Goal: Task Accomplishment & Management: Manage account settings

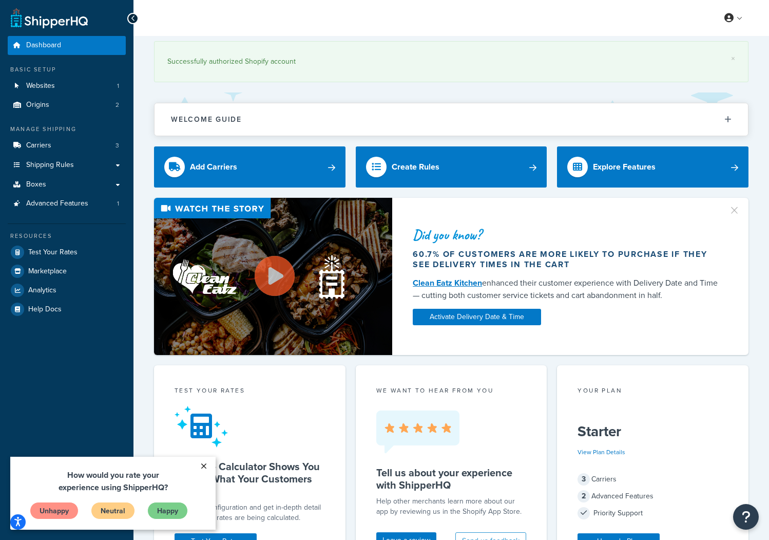
click at [207, 466] on link "×" at bounding box center [204, 465] width 18 height 18
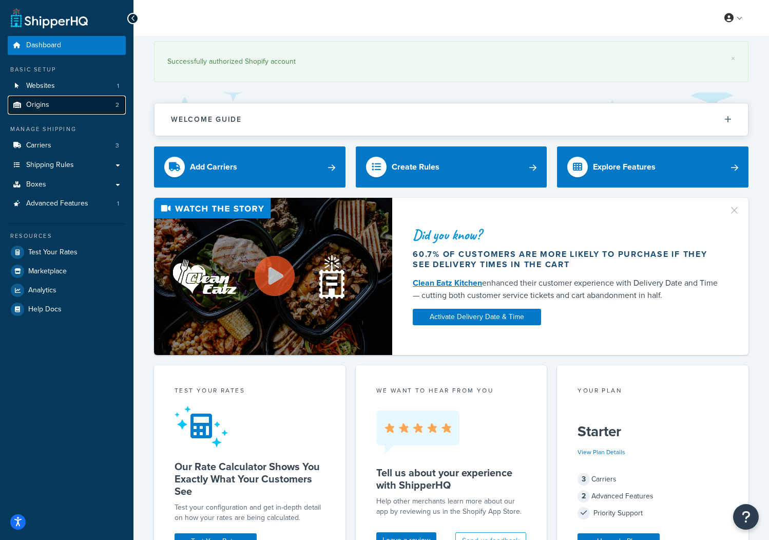
click at [57, 96] on link "Origins 2" at bounding box center [67, 104] width 118 height 19
click at [57, 89] on link "Websites 1" at bounding box center [67, 85] width 118 height 19
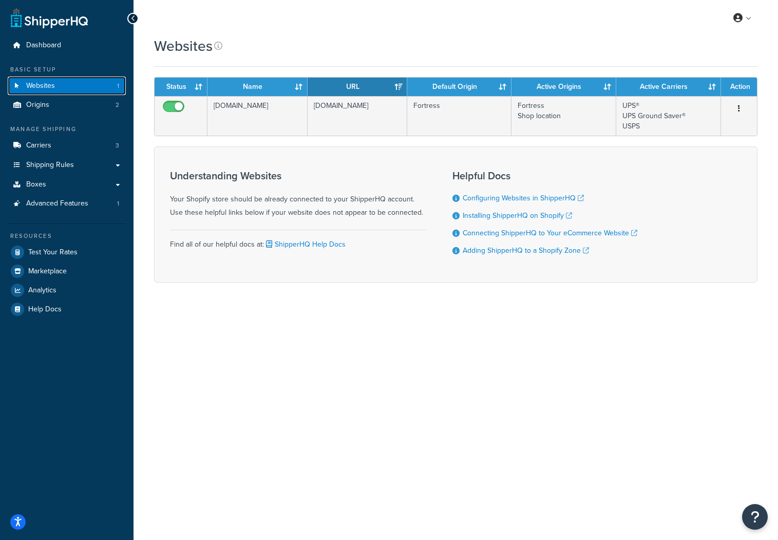
click at [60, 87] on link "Websites 1" at bounding box center [67, 85] width 118 height 19
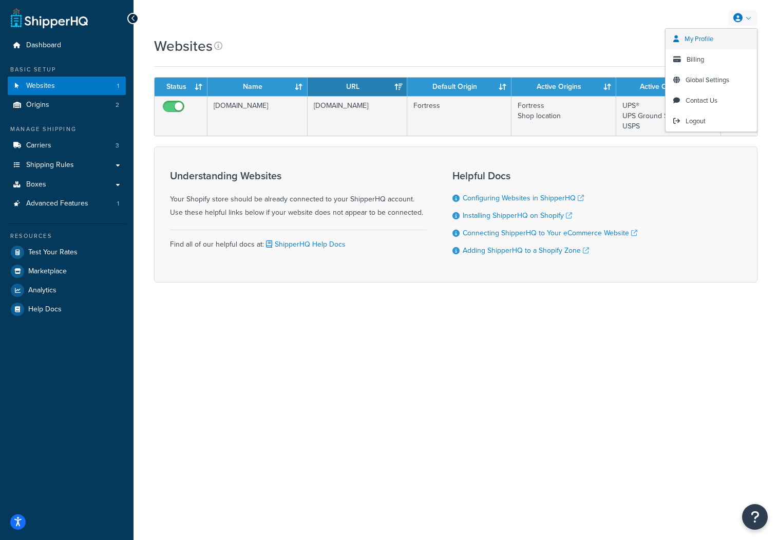
click at [707, 35] on span "My Profile" at bounding box center [698, 39] width 29 height 10
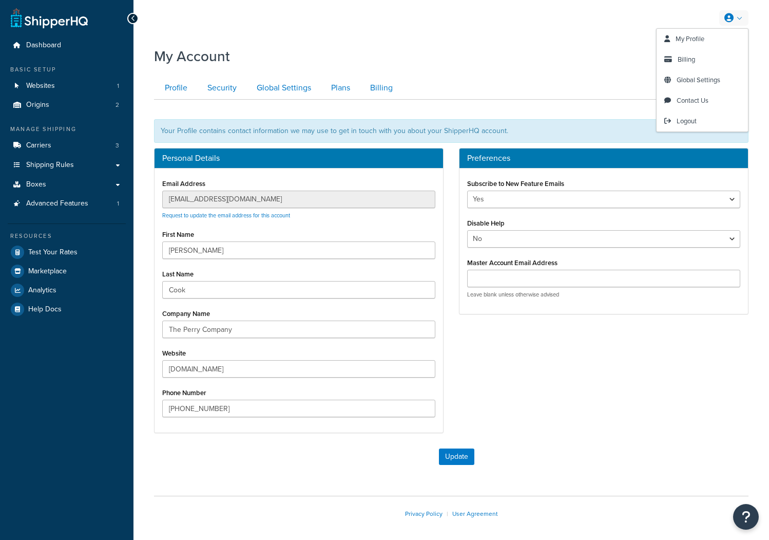
click at [729, 18] on icon at bounding box center [728, 17] width 9 height 9
click at [698, 42] on span "My Profile" at bounding box center [690, 39] width 29 height 10
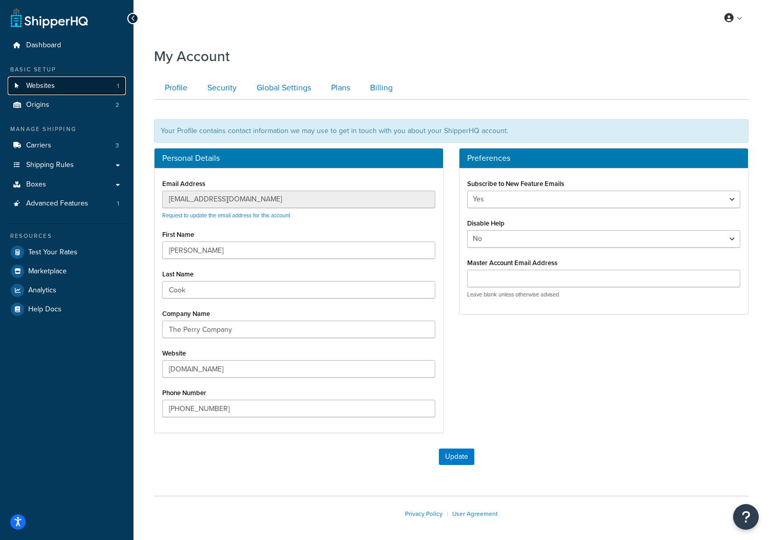
click at [41, 83] on span "Websites" at bounding box center [40, 86] width 29 height 9
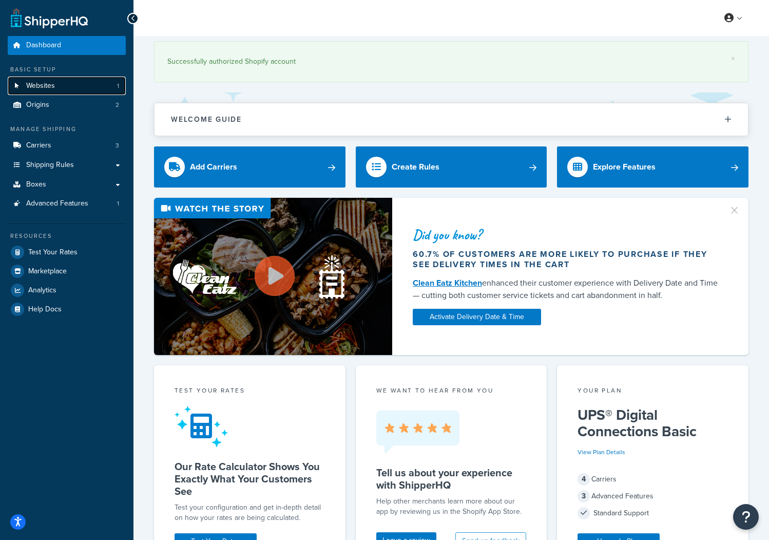
click at [57, 81] on link "Websites 1" at bounding box center [67, 85] width 118 height 19
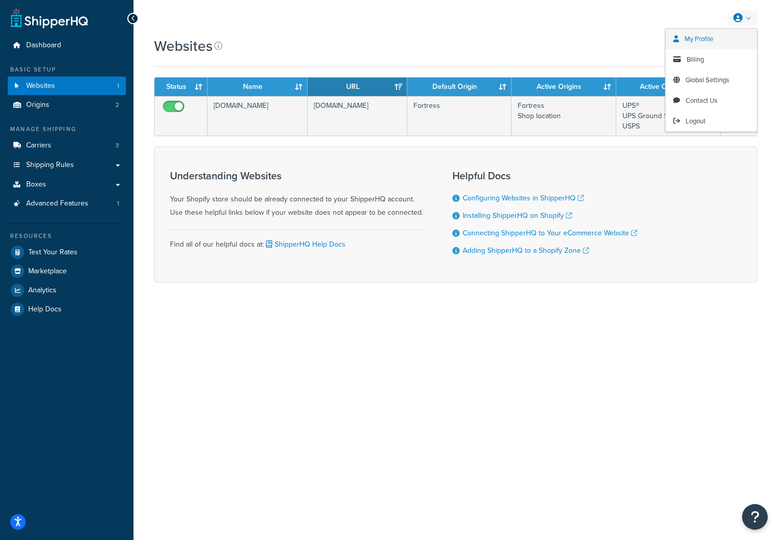
click at [709, 39] on span "My Profile" at bounding box center [698, 39] width 29 height 10
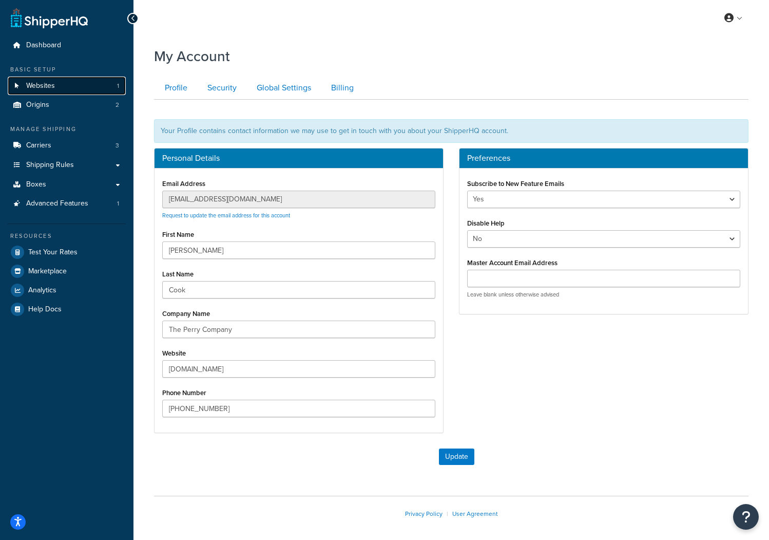
click at [45, 85] on span "Websites" at bounding box center [40, 86] width 29 height 9
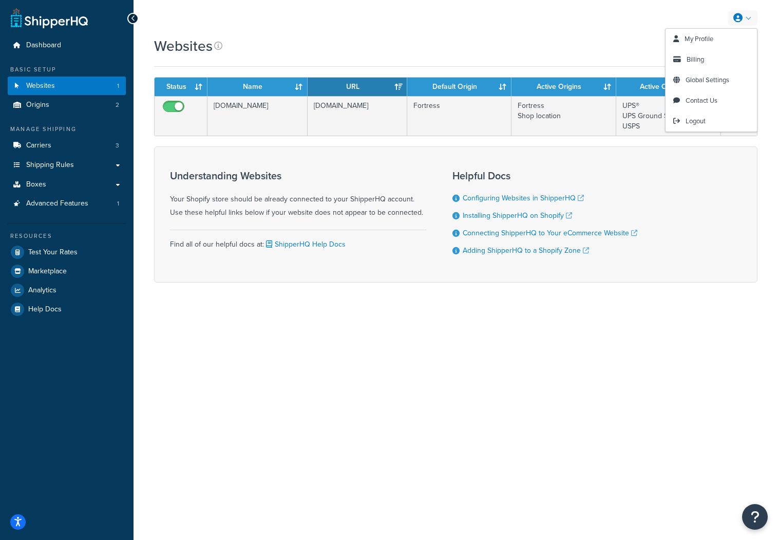
click at [754, 16] on link at bounding box center [742, 17] width 29 height 15
click at [702, 61] on span "Billing" at bounding box center [694, 59] width 17 height 10
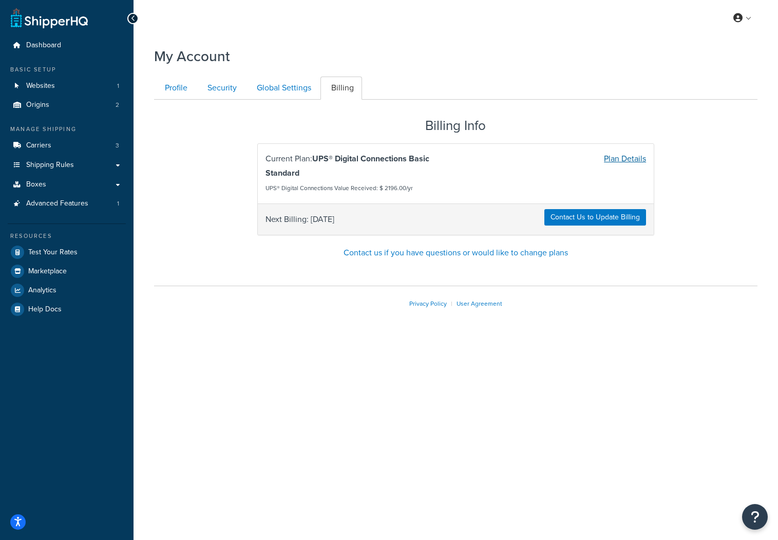
click at [610, 161] on link "Plan Details" at bounding box center [625, 158] width 42 height 12
